Goal: Task Accomplishment & Management: Use online tool/utility

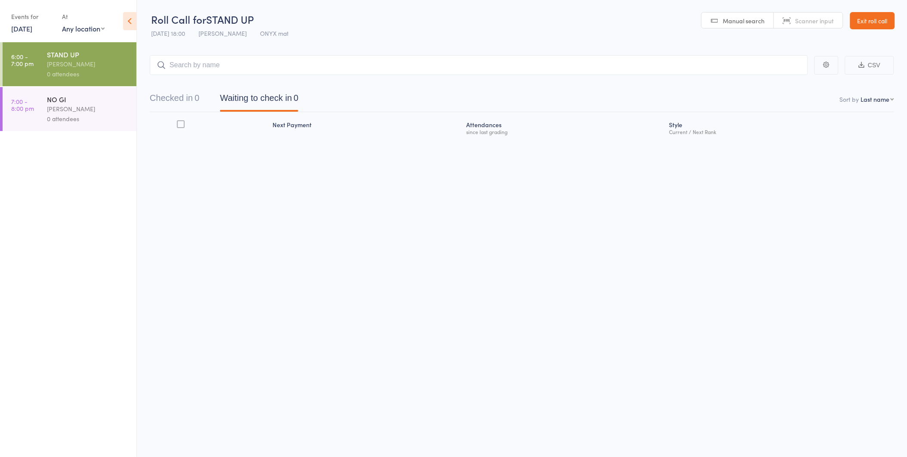
click at [92, 101] on div "NO GI" at bounding box center [88, 98] width 82 height 9
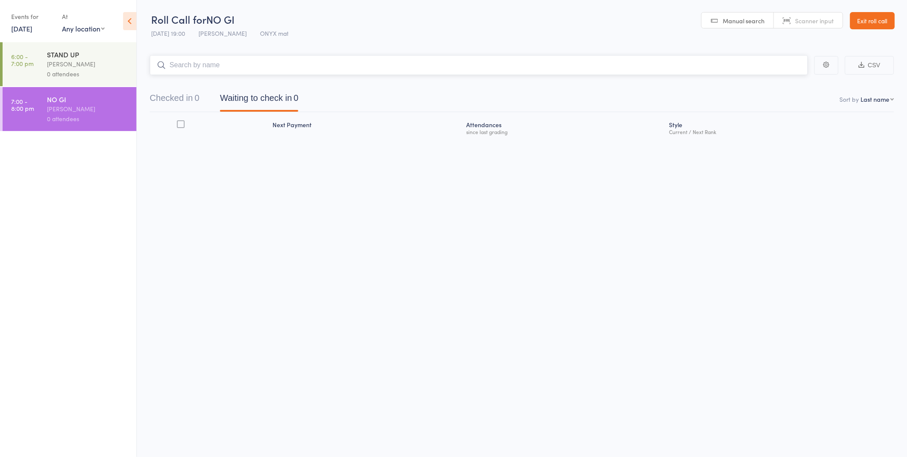
click at [184, 64] on input "search" at bounding box center [479, 65] width 658 height 20
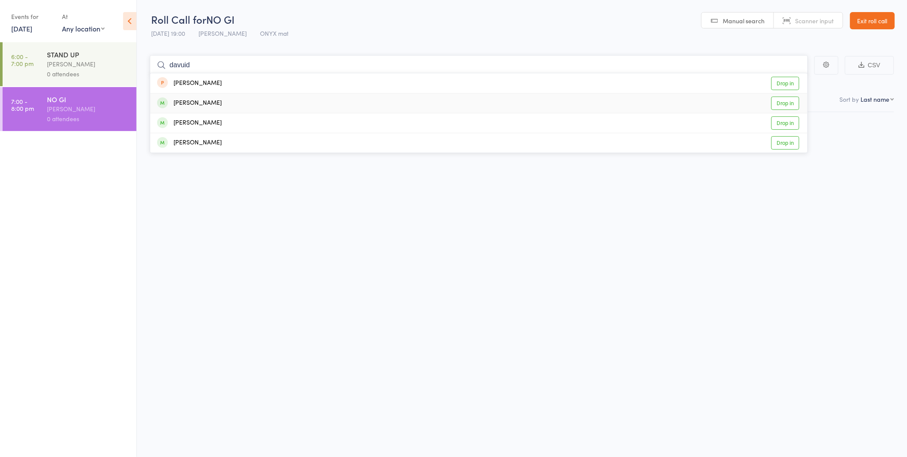
type input "davuid"
click at [186, 104] on div "[PERSON_NAME]" at bounding box center [189, 103] width 65 height 10
type input "tai"
click at [203, 125] on div "[PERSON_NAME]" at bounding box center [189, 123] width 65 height 10
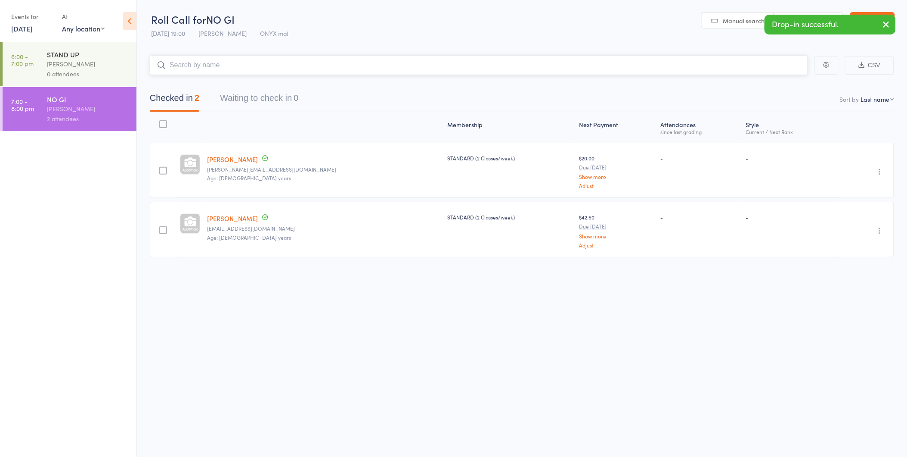
click at [174, 63] on input "search" at bounding box center [479, 65] width 658 height 20
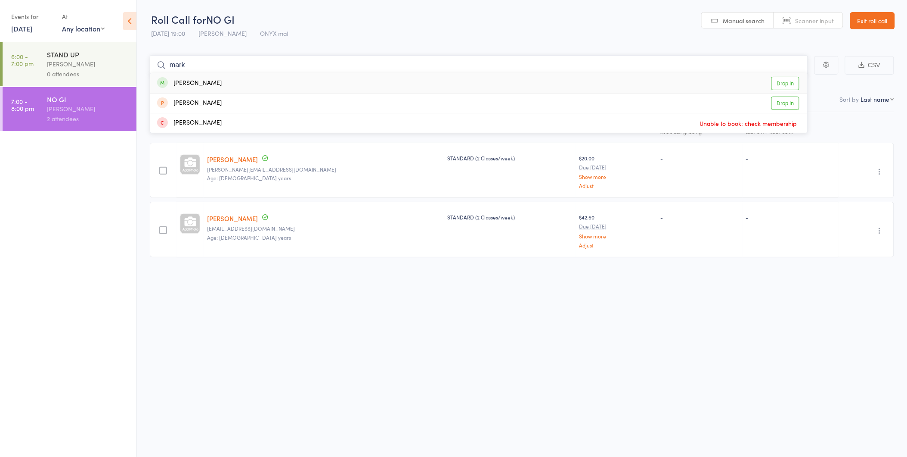
type input "mark"
click at [189, 83] on div "[PERSON_NAME]" at bounding box center [189, 83] width 65 height 10
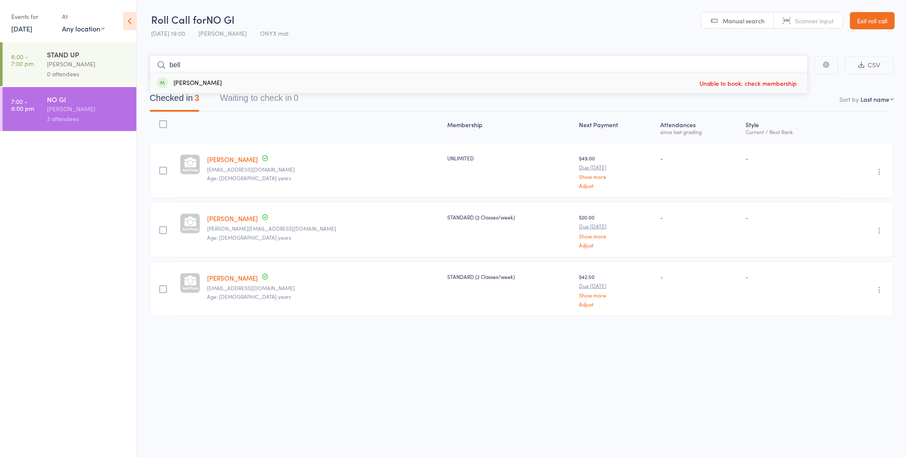
type input "bell"
click at [184, 82] on div "[PERSON_NAME]" at bounding box center [189, 83] width 65 height 10
click at [182, 67] on input "search" at bounding box center [479, 65] width 658 height 20
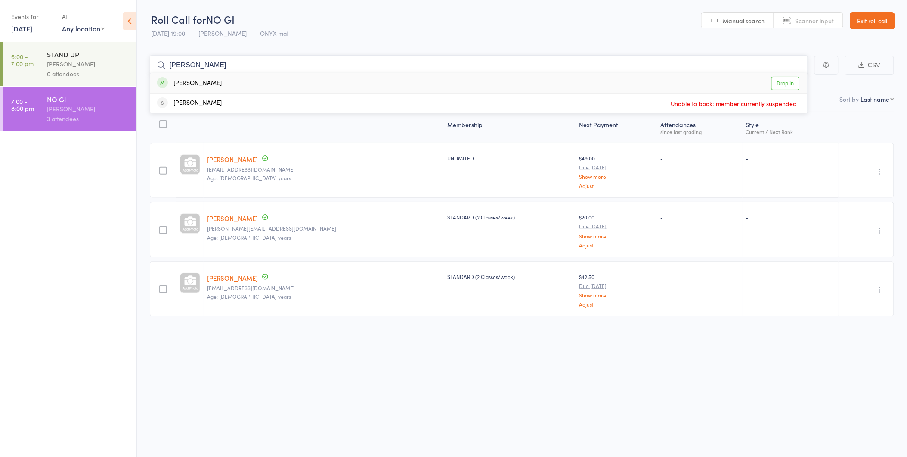
type input "[PERSON_NAME]"
click at [179, 83] on div "[PERSON_NAME]" at bounding box center [189, 83] width 65 height 10
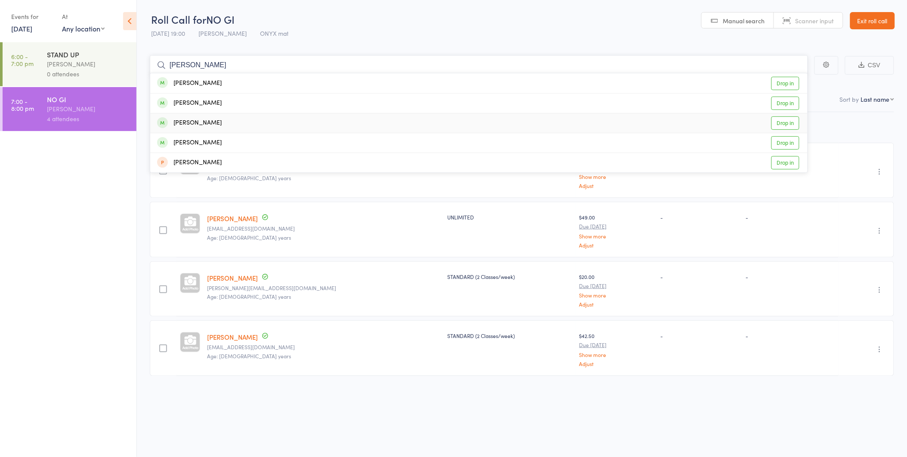
type input "[PERSON_NAME]"
click at [207, 125] on div "[PERSON_NAME]" at bounding box center [189, 123] width 65 height 10
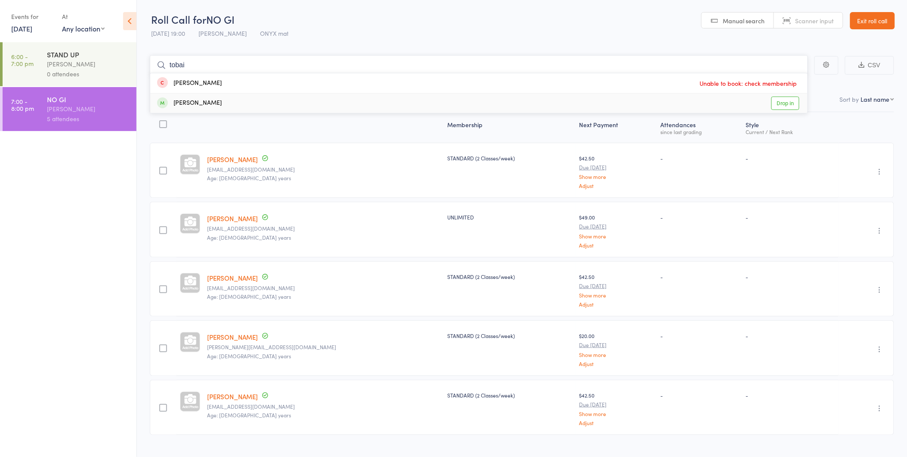
type input "tobai"
click at [179, 105] on div "[PERSON_NAME]" at bounding box center [189, 103] width 65 height 10
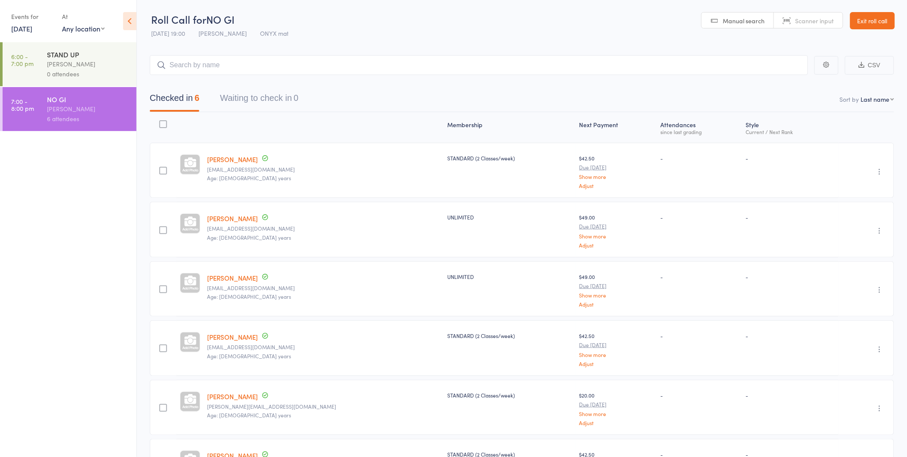
click at [873, 19] on link "Exit roll call" at bounding box center [873, 20] width 45 height 17
